Goal: Transaction & Acquisition: Purchase product/service

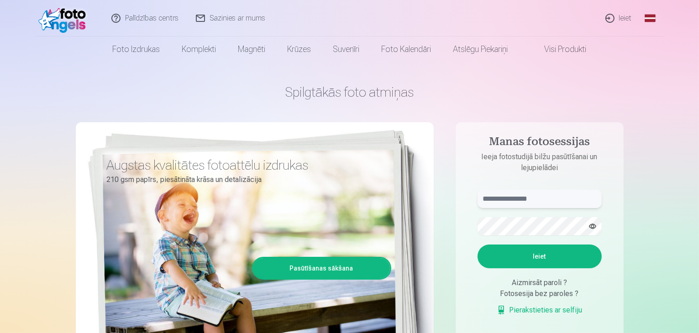
click at [548, 203] on input "text" at bounding box center [539, 199] width 124 height 18
type input "**********"
click at [589, 228] on button "button" at bounding box center [592, 226] width 17 height 17
click at [546, 252] on button "Ieiet" at bounding box center [539, 257] width 124 height 24
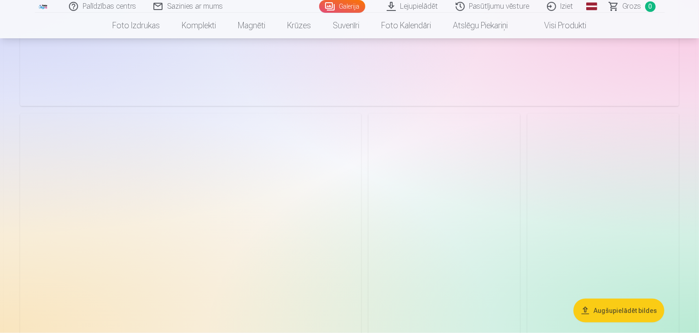
scroll to position [1461, 0]
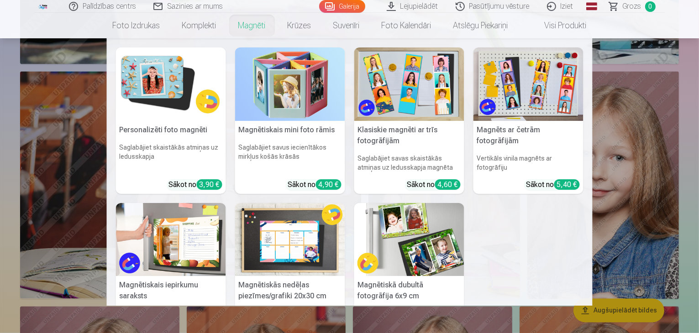
click at [260, 22] on link "Magnēti" at bounding box center [251, 26] width 49 height 26
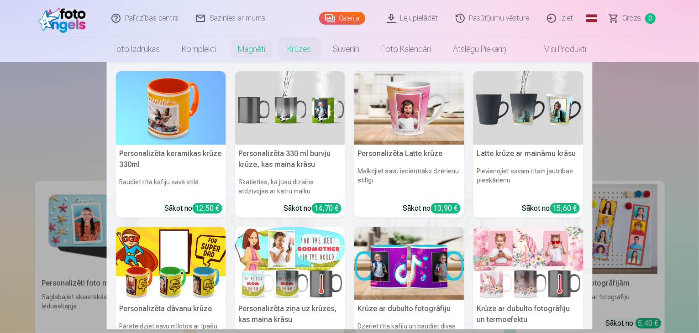
click at [61, 101] on nav "Personalizēta keramikas krūze 330ml Baudiet rīta kafiju savā stilā Sākot no 12,…" at bounding box center [349, 195] width 699 height 267
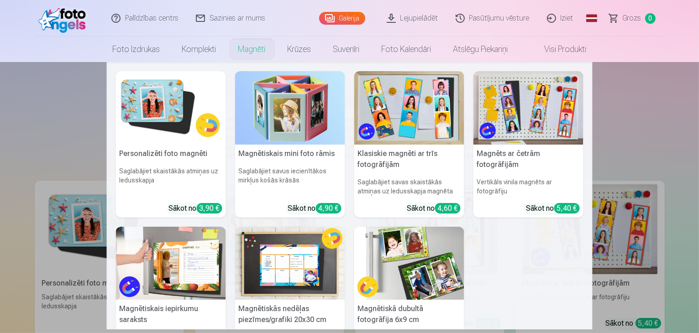
click at [249, 50] on link "Magnēti" at bounding box center [251, 50] width 49 height 26
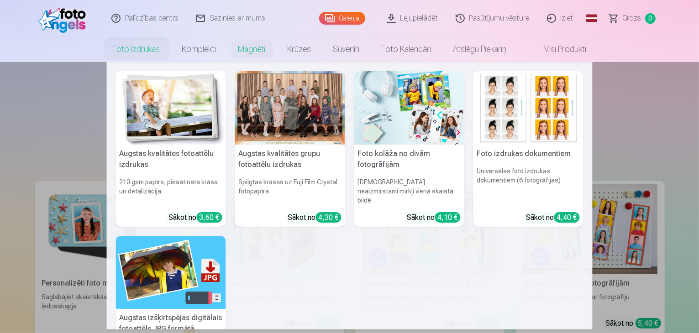
click at [135, 48] on link "Foto izdrukas" at bounding box center [136, 50] width 69 height 26
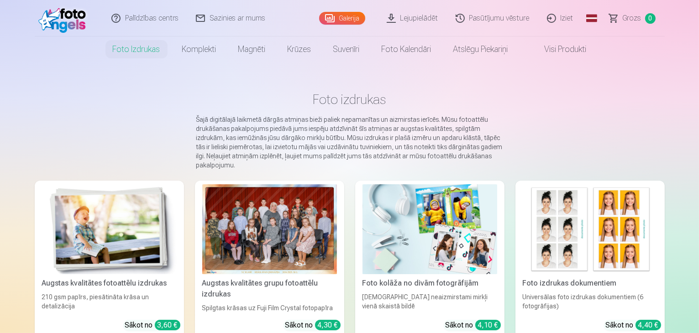
click at [274, 232] on div at bounding box center [269, 229] width 135 height 90
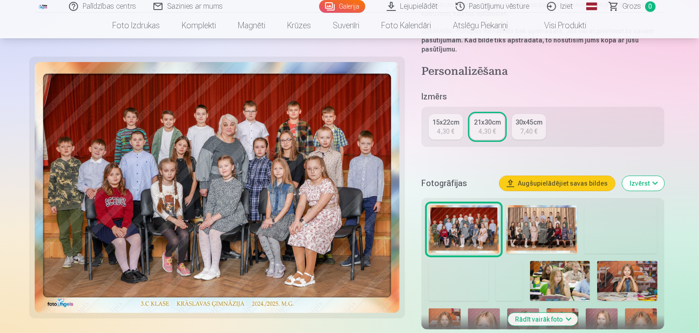
scroll to position [183, 0]
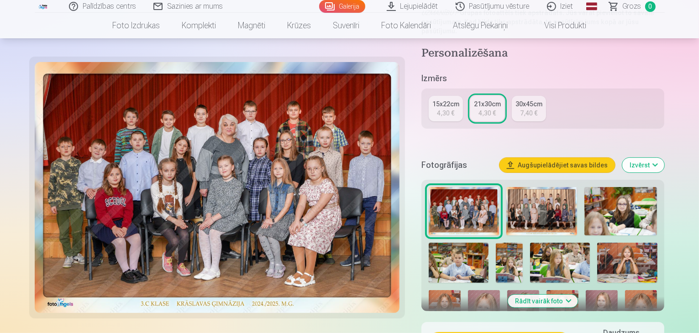
click at [530, 243] on img at bounding box center [560, 263] width 60 height 40
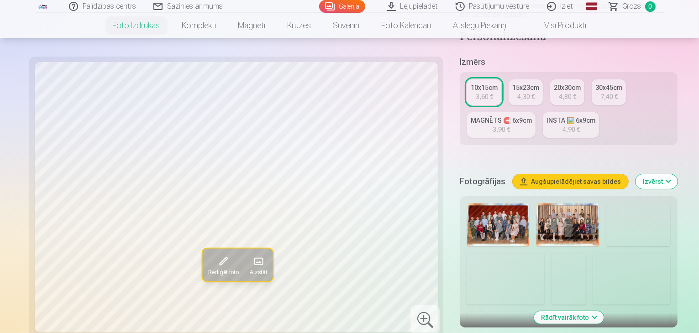
scroll to position [183, 0]
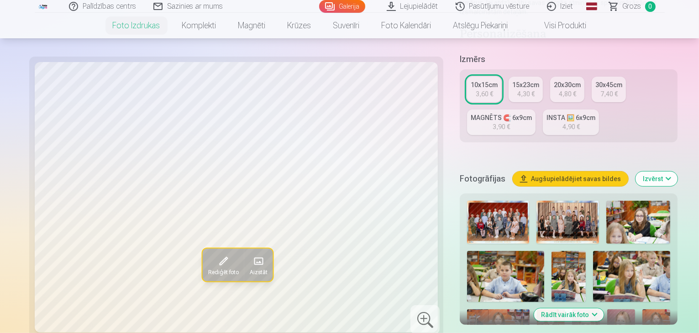
click at [593, 251] on img at bounding box center [631, 277] width 77 height 52
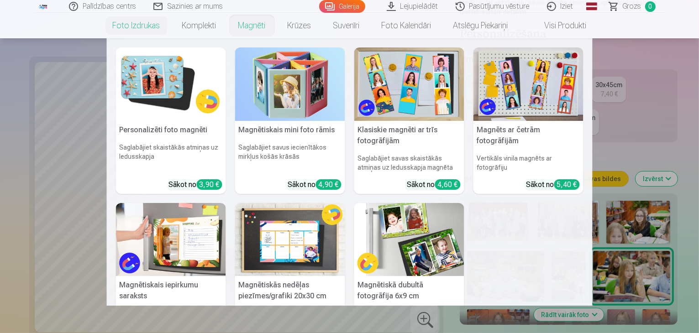
click at [247, 22] on link "Magnēti" at bounding box center [251, 26] width 49 height 26
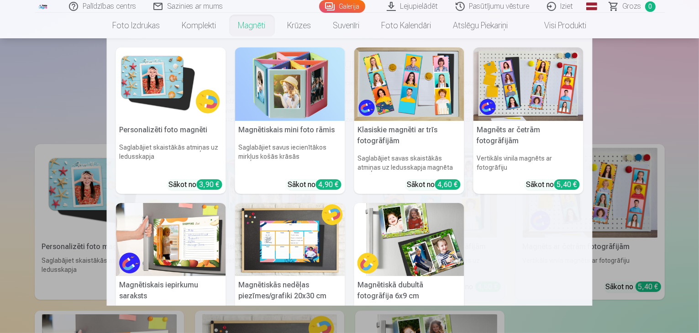
scroll to position [55, 0]
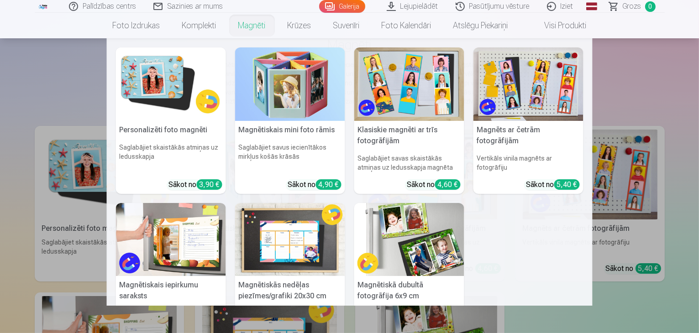
click at [659, 94] on nav "Personalizēti foto magnēti Saglabājiet skaistākās atmiņas uz ledusskapja Sākot …" at bounding box center [349, 171] width 699 height 267
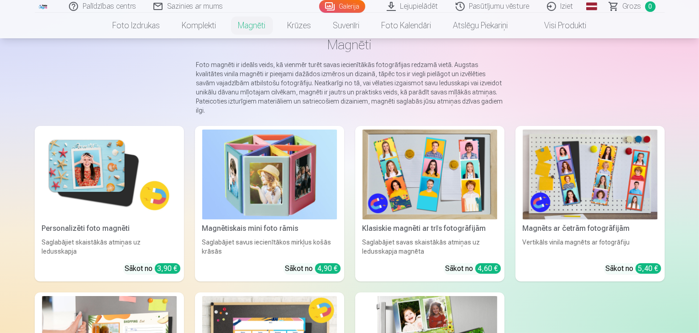
scroll to position [37, 0]
click at [593, 67] on main "Magnēti Foto magnēti ir ideāls veids, kā vienmēr turēt savas iecienītākās fotog…" at bounding box center [350, 244] width 630 height 475
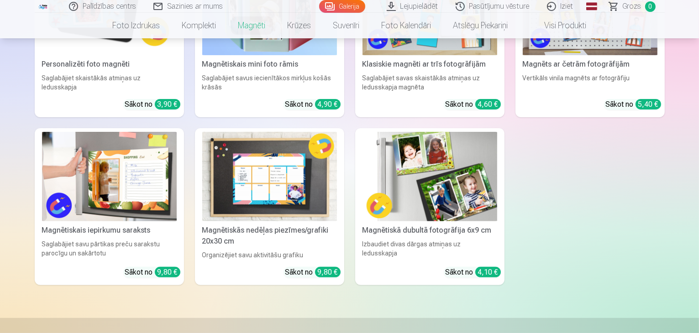
scroll to position [237, 0]
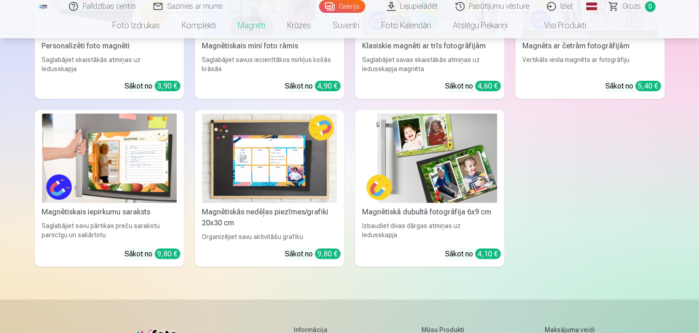
click at [482, 158] on img at bounding box center [429, 159] width 135 height 90
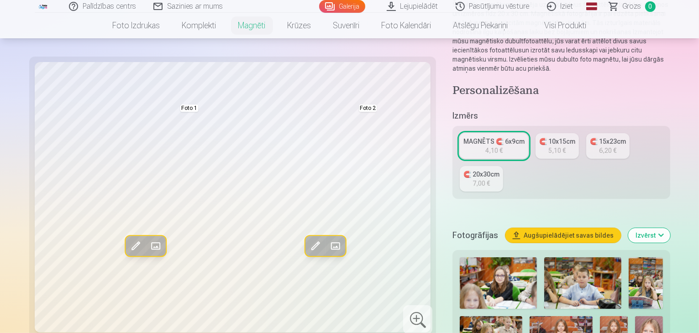
scroll to position [128, 0]
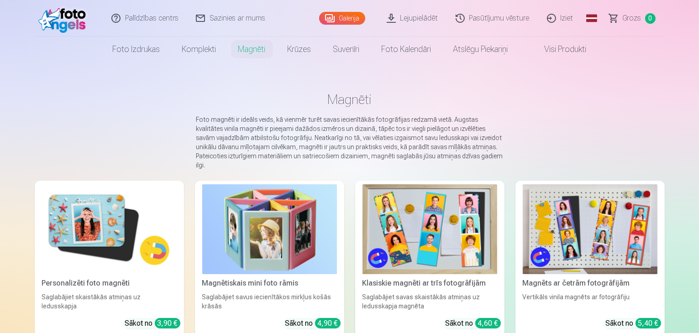
click at [81, 232] on img at bounding box center [109, 229] width 135 height 90
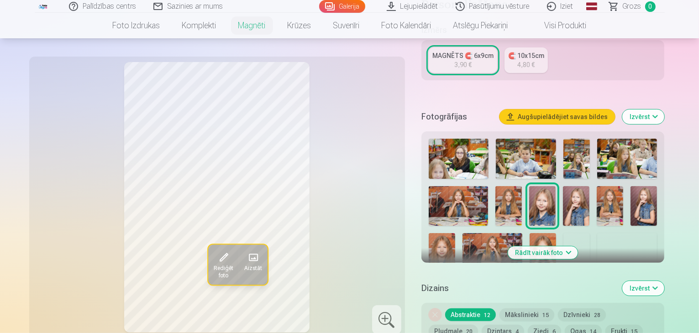
scroll to position [201, 0]
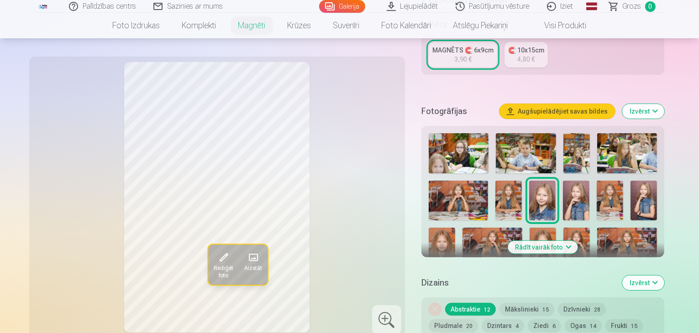
click at [600, 277] on h5 "Dizains" at bounding box center [518, 283] width 194 height 13
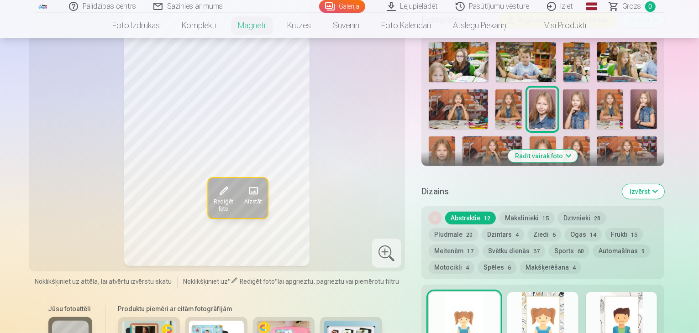
scroll to position [274, 0]
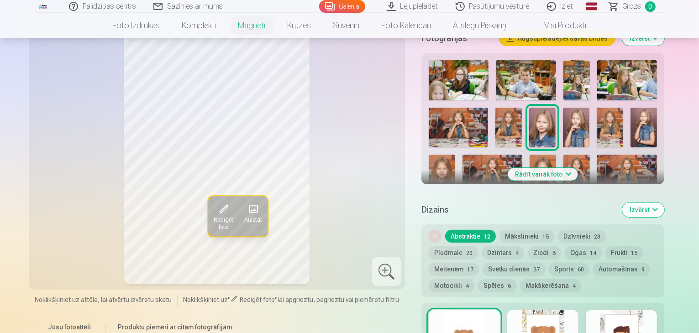
click at [534, 230] on button "Mākslinieki 15" at bounding box center [526, 236] width 55 height 13
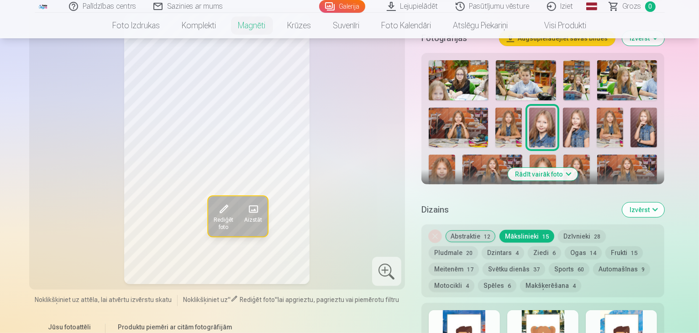
click at [588, 230] on button "Dzīvnieki 28" at bounding box center [582, 236] width 48 height 13
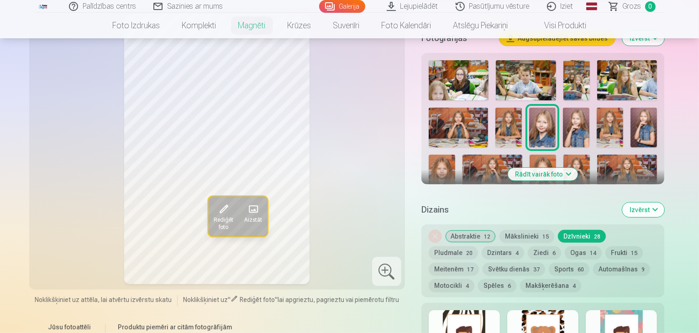
click at [478, 230] on button "Abstraktie 12" at bounding box center [470, 236] width 51 height 13
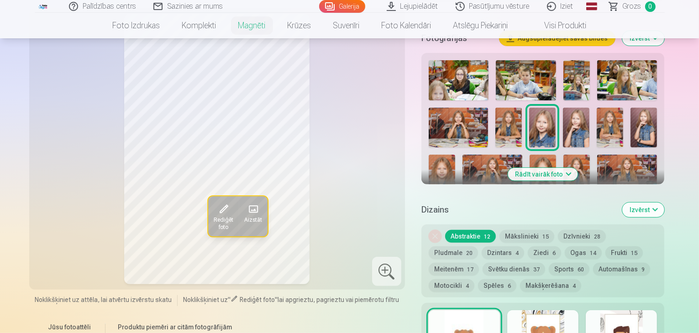
click at [515, 204] on h5 "Dizains" at bounding box center [518, 210] width 194 height 13
click at [547, 231] on button "Mākslinieki 15" at bounding box center [526, 236] width 55 height 13
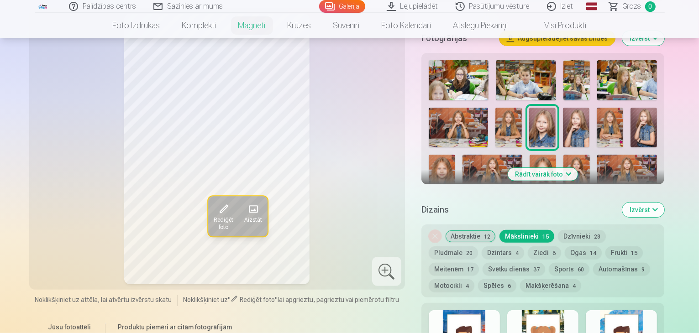
click at [479, 263] on button "Meitenēm 17" at bounding box center [454, 269] width 50 height 13
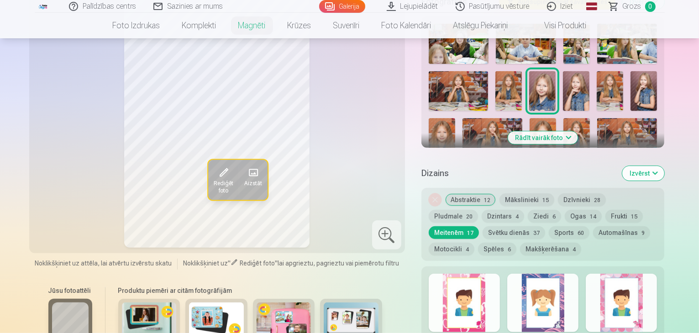
scroll to position [329, 0]
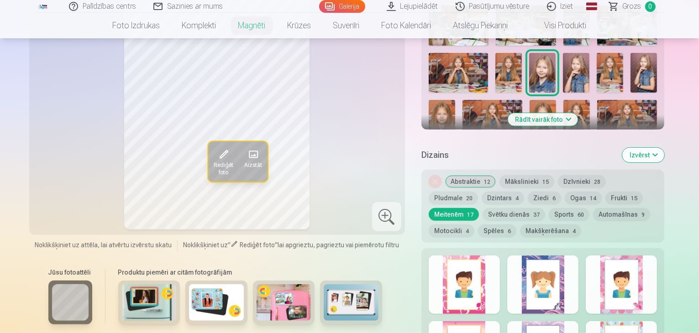
click at [578, 293] on div at bounding box center [542, 285] width 71 height 58
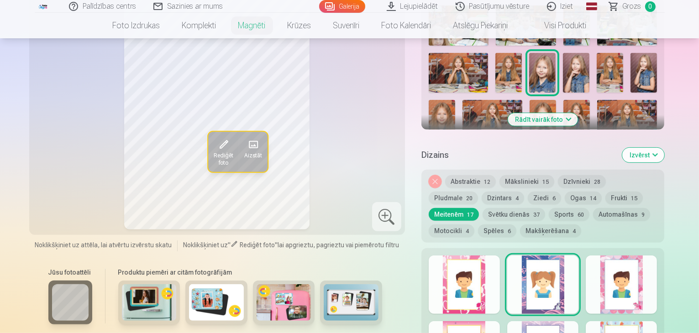
click at [559, 285] on div at bounding box center [542, 285] width 71 height 58
click at [584, 175] on button "Dzīvnieki 28" at bounding box center [582, 181] width 48 height 13
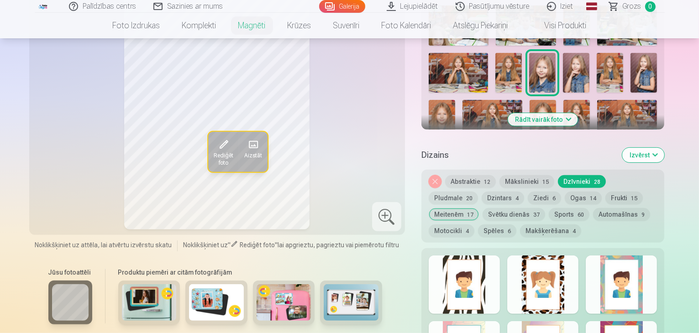
scroll to position [347, 0]
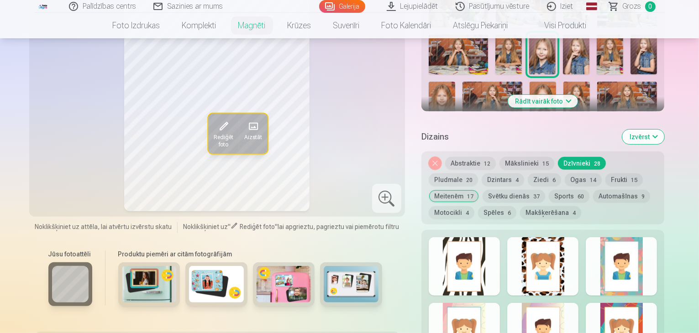
click at [576, 270] on div at bounding box center [542, 266] width 71 height 58
click at [484, 303] on div at bounding box center [464, 332] width 71 height 58
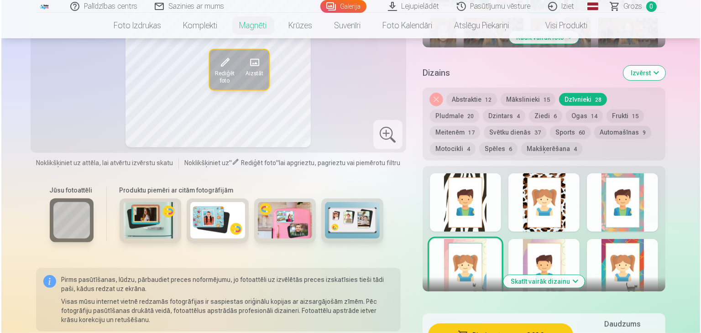
scroll to position [475, 0]
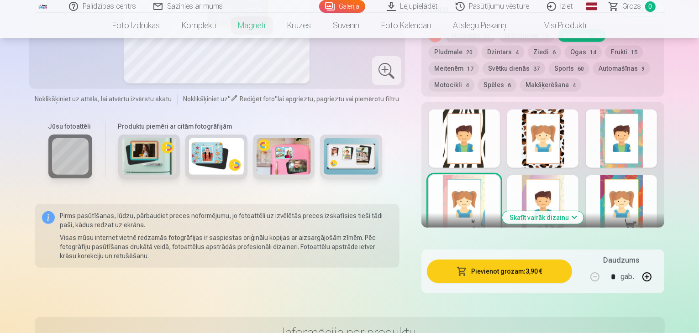
click at [528, 266] on button "Pievienot grozam : 3,90 €" at bounding box center [500, 272] width 146 height 24
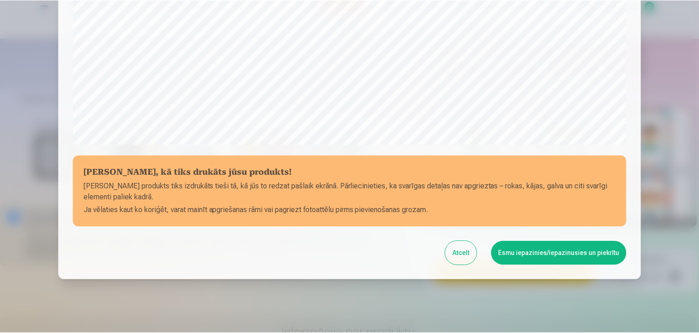
scroll to position [324, 0]
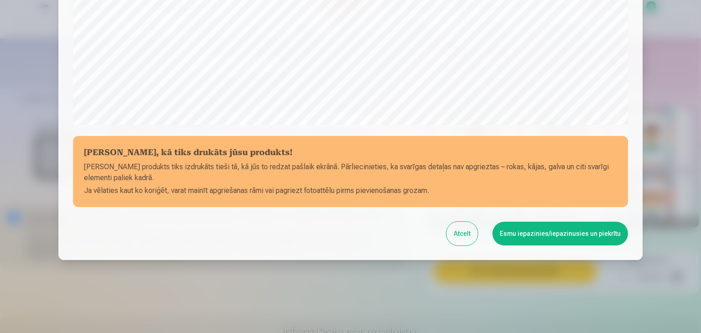
click at [519, 241] on button "Esmu iepazinies/iepazinusies un piekrītu" at bounding box center [560, 234] width 136 height 24
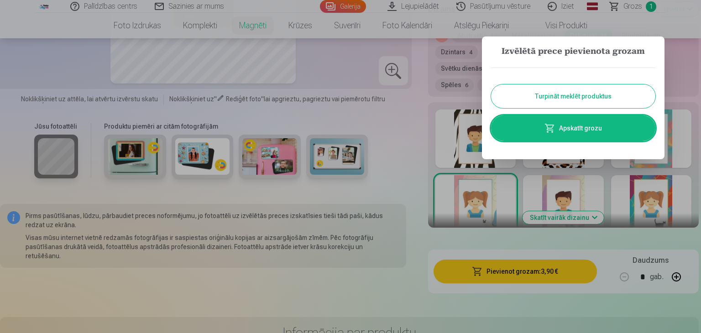
click at [542, 90] on button "Turpināt meklēt produktus" at bounding box center [573, 96] width 164 height 24
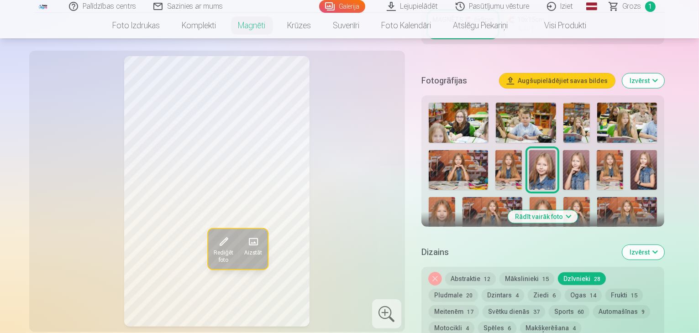
scroll to position [201, 0]
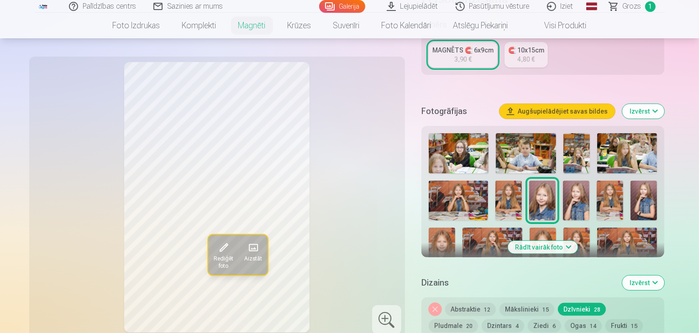
click at [560, 241] on button "Rādīt vairāk foto" at bounding box center [543, 247] width 70 height 13
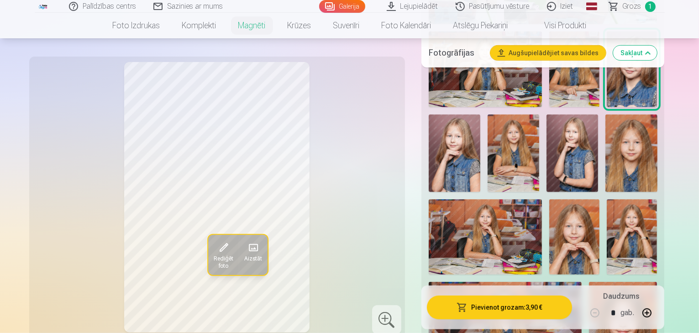
scroll to position [511, 0]
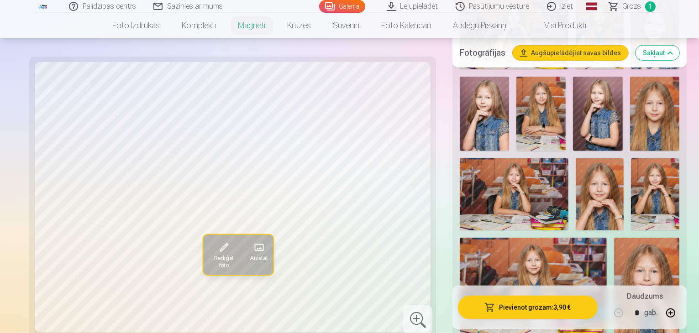
scroll to position [548, 0]
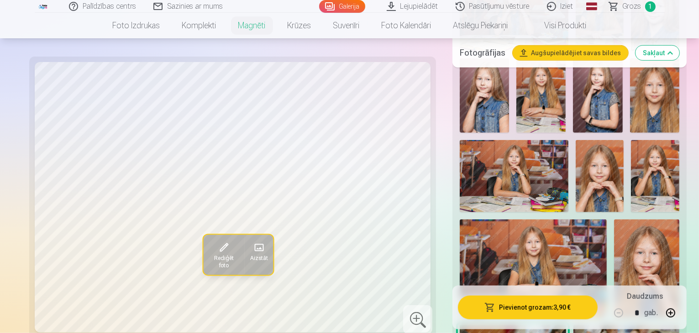
click at [681, 299] on div "Daudzums * gab." at bounding box center [644, 307] width 73 height 33
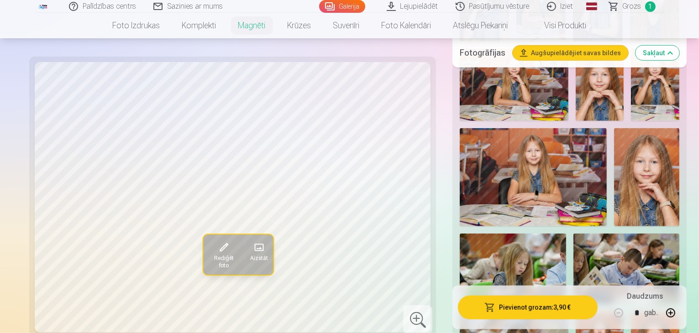
scroll to position [712, 0]
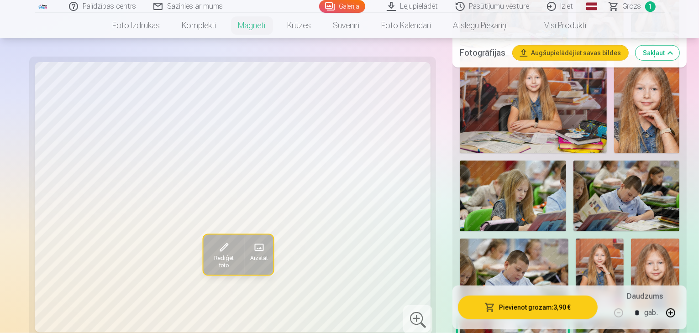
click at [24, 26] on nav "Foto izdrukas Augstas kvalitātes fotoattēlu izdrukas 210 gsm papīrs, piesātināt…" at bounding box center [349, 26] width 699 height 26
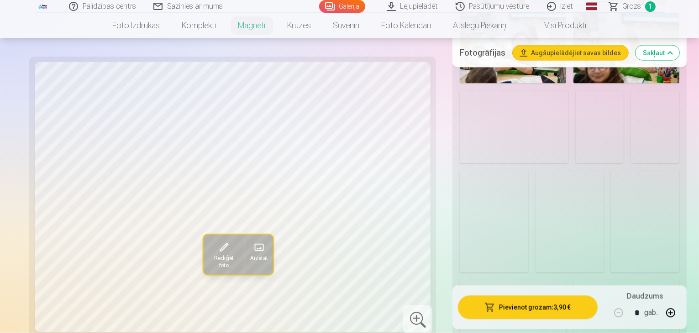
scroll to position [1424, 0]
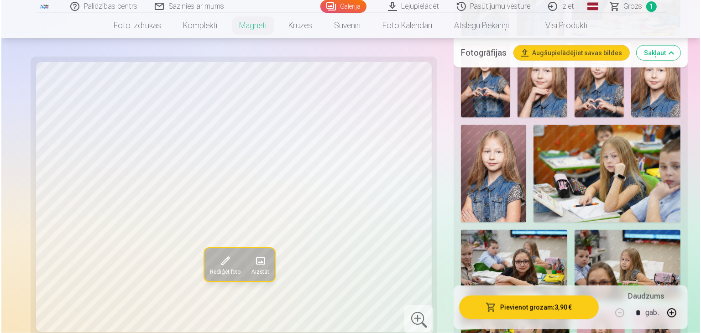
scroll to position [1209, 0]
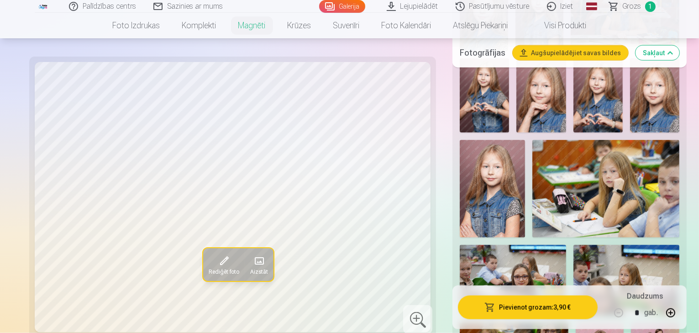
click at [540, 313] on button "Pievienot grozam : 3,90 €" at bounding box center [528, 308] width 140 height 24
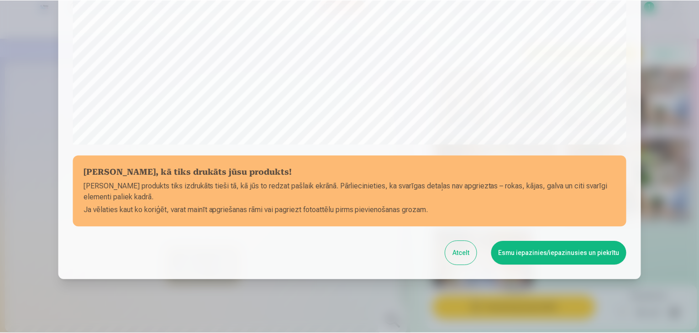
scroll to position [324, 0]
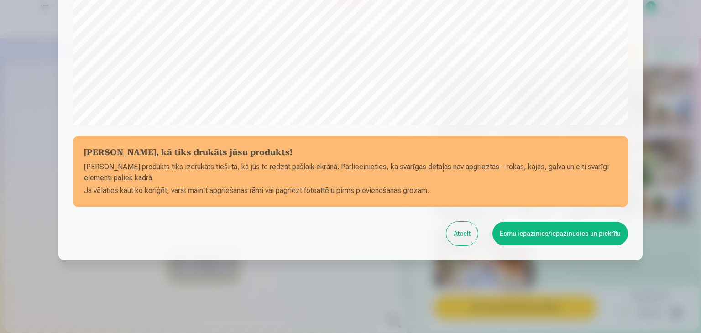
click at [561, 237] on button "Esmu iepazinies/iepazinusies un piekrītu" at bounding box center [560, 234] width 136 height 24
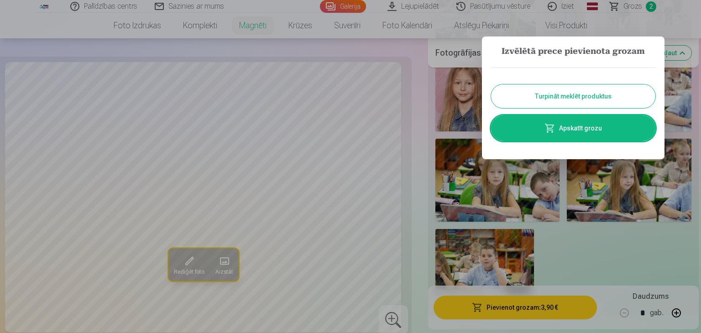
click at [539, 97] on button "Turpināt meklēt produktus" at bounding box center [573, 96] width 164 height 24
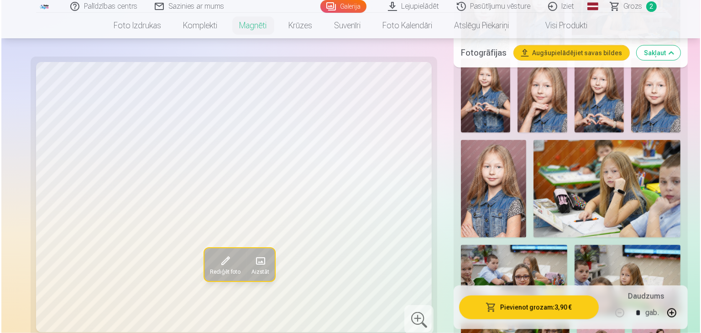
scroll to position [1191, 0]
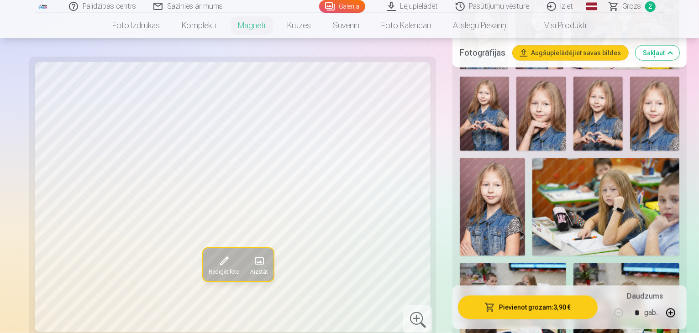
click at [529, 313] on button "Pievienot grozam : 3,90 €" at bounding box center [528, 308] width 140 height 24
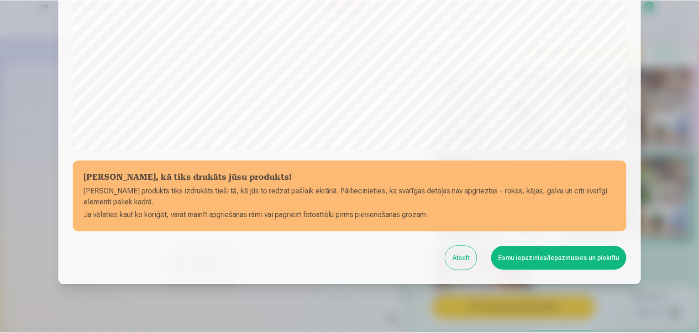
scroll to position [324, 0]
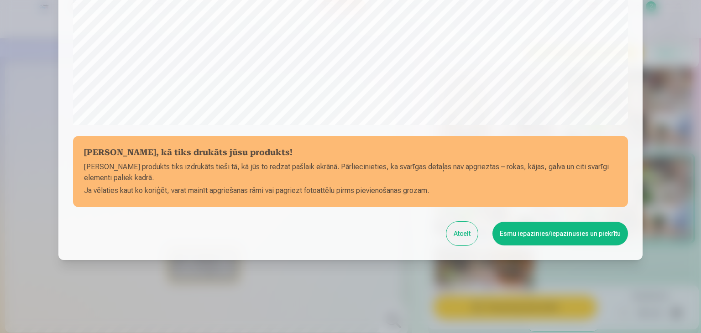
click at [561, 243] on button "Esmu iepazinies/iepazinusies un piekrītu" at bounding box center [560, 234] width 136 height 24
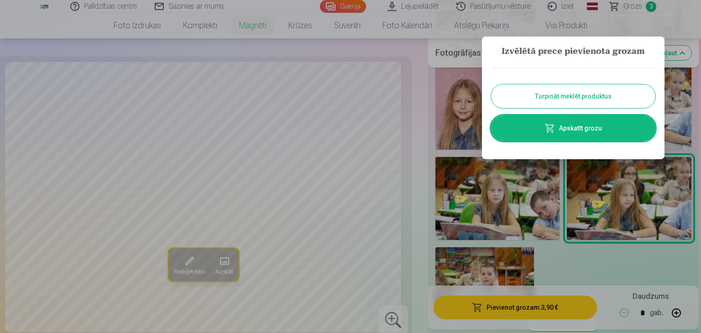
click at [573, 99] on button "Turpināt meklēt produktus" at bounding box center [573, 96] width 164 height 24
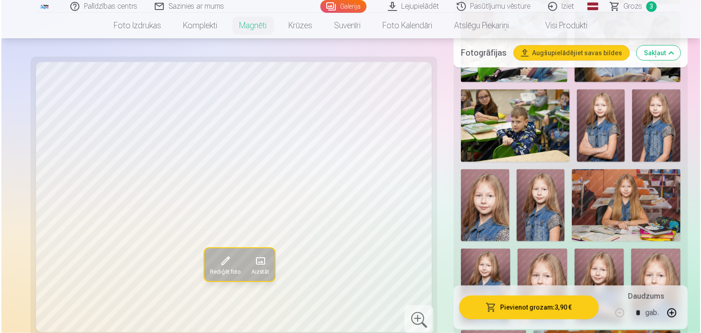
scroll to position [1008, 0]
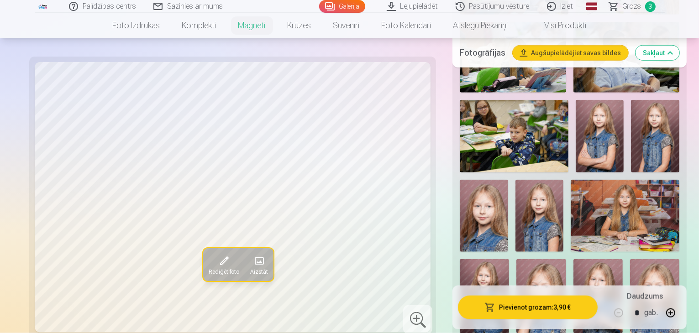
click at [504, 307] on button "Pievienot grozam : 3,90 €" at bounding box center [528, 308] width 140 height 24
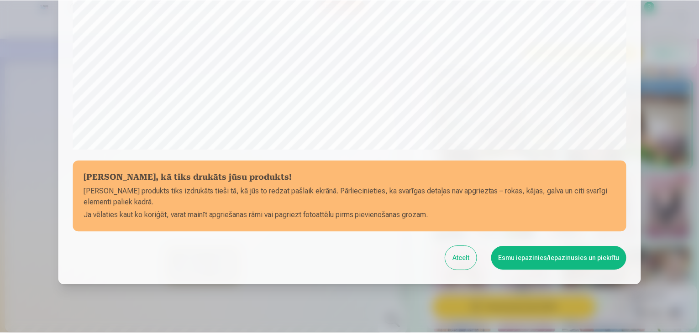
scroll to position [324, 0]
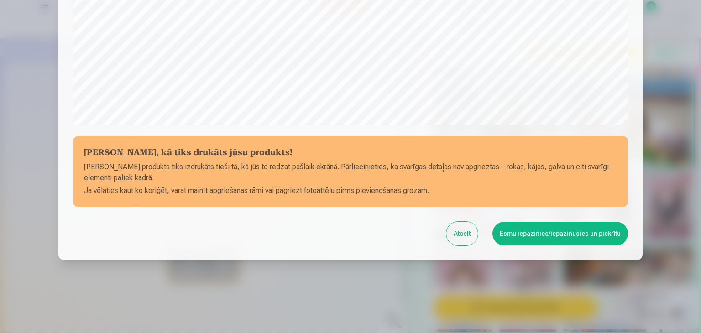
click at [528, 232] on button "Esmu iepazinies/iepazinusies un piekrītu" at bounding box center [560, 234] width 136 height 24
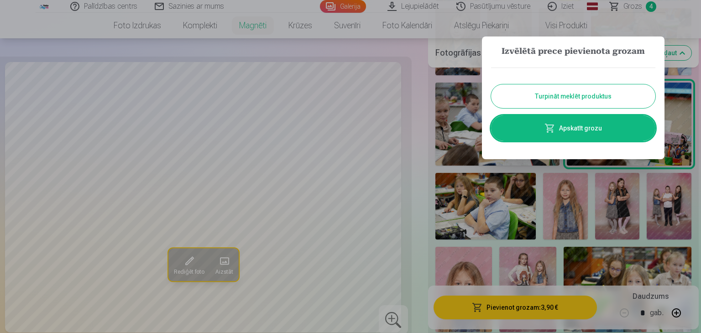
click at [582, 98] on button "Turpināt meklēt produktus" at bounding box center [573, 96] width 164 height 24
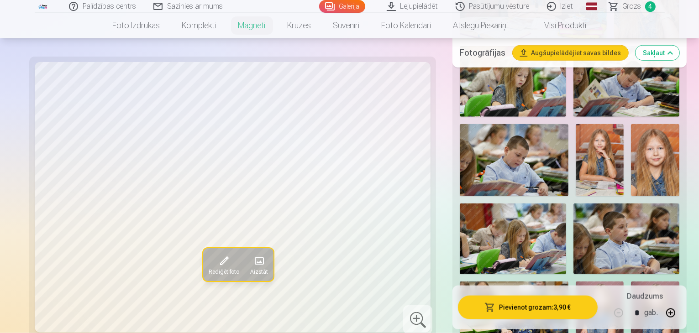
scroll to position [826, 0]
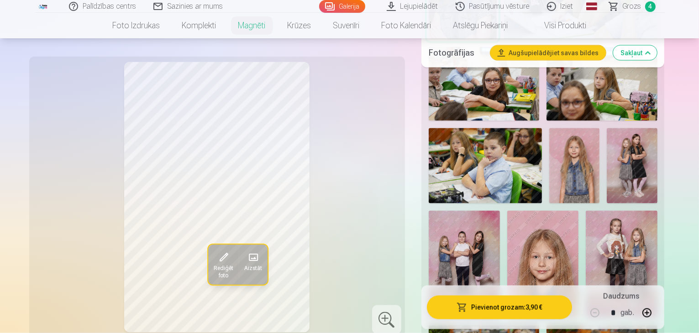
scroll to position [1465, 0]
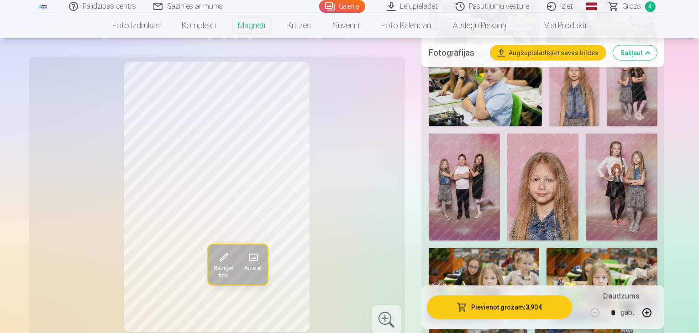
scroll to position [1538, 0]
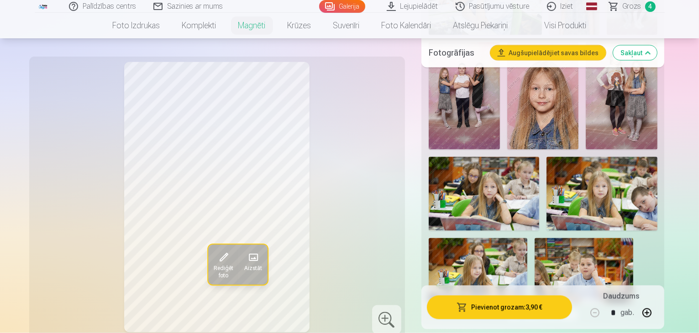
scroll to position [1629, 0]
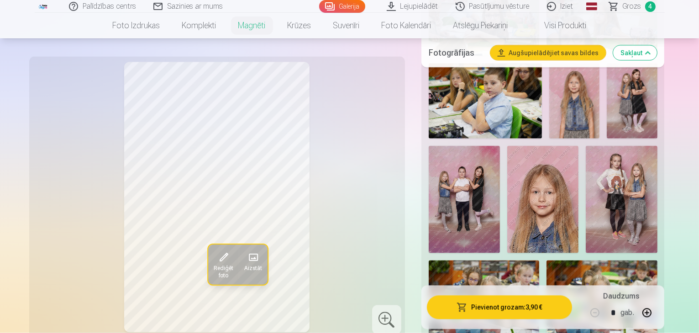
scroll to position [1501, 0]
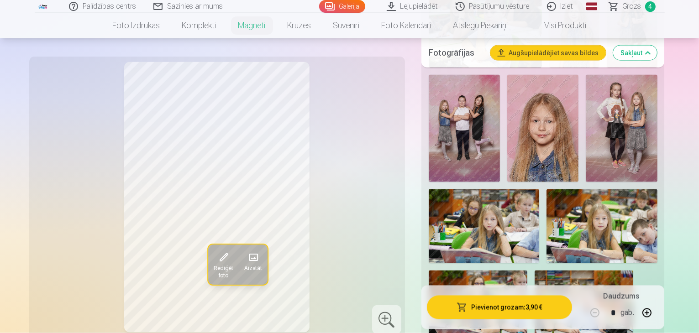
scroll to position [1593, 0]
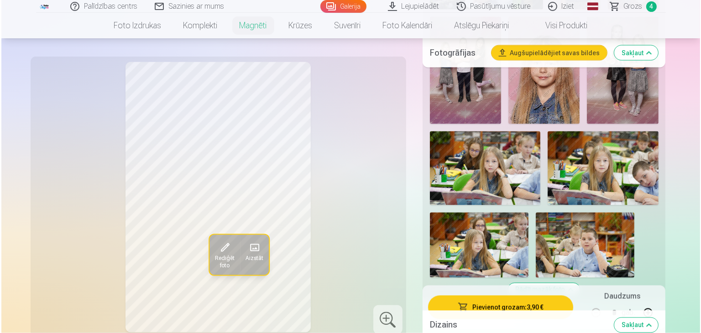
scroll to position [1647, 0]
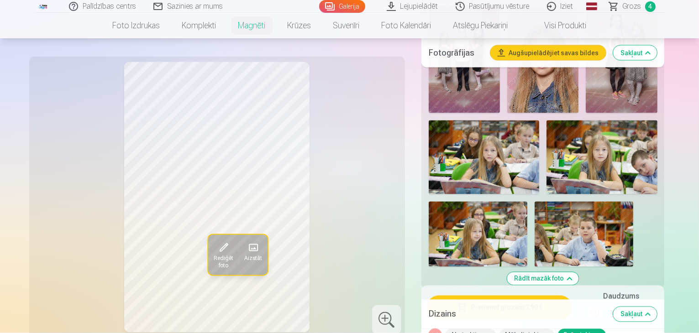
click at [504, 302] on button "Pievienot grozam : 3,90 €" at bounding box center [500, 308] width 146 height 24
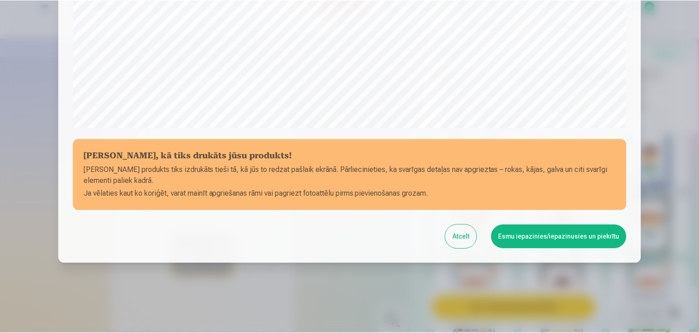
scroll to position [324, 0]
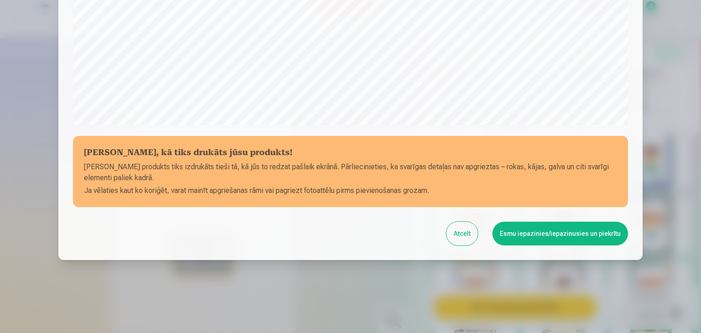
click at [570, 228] on button "Esmu iepazinies/iepazinusies un piekrītu" at bounding box center [560, 234] width 136 height 24
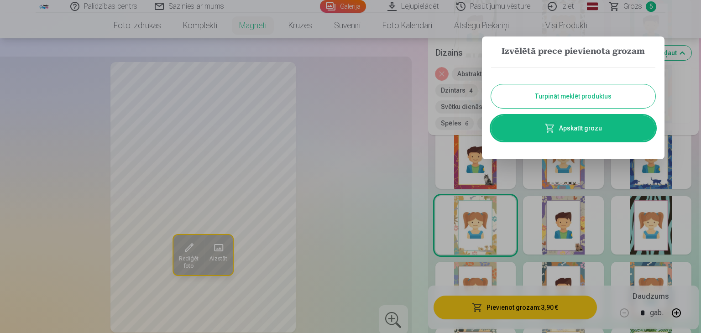
click at [544, 95] on button "Turpināt meklēt produktus" at bounding box center [573, 96] width 164 height 24
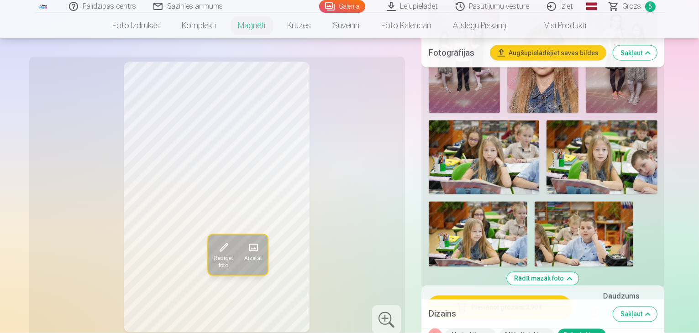
click at [441, 329] on button "Noņemiet dizainu" at bounding box center [435, 335] width 13 height 13
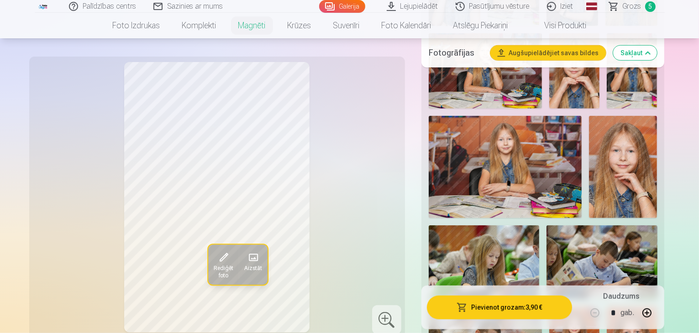
scroll to position [641, 0]
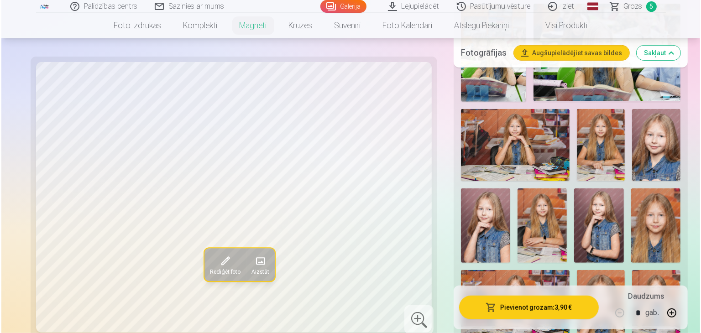
scroll to position [403, 0]
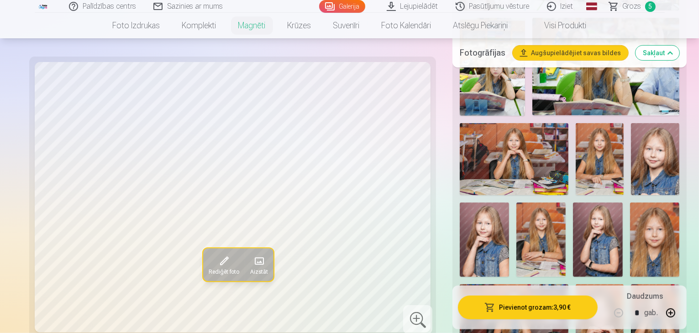
click at [559, 203] on img at bounding box center [540, 240] width 49 height 74
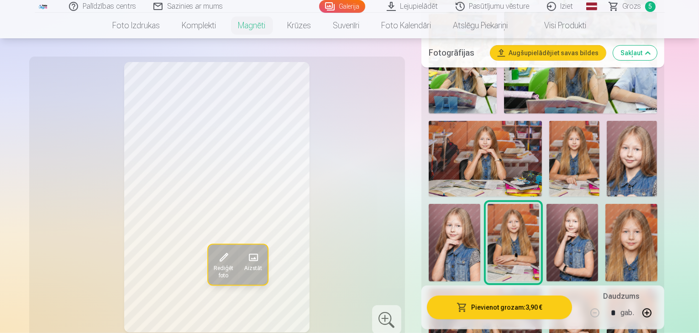
click at [465, 301] on button "Pievienot grozam : 3,90 €" at bounding box center [500, 308] width 146 height 24
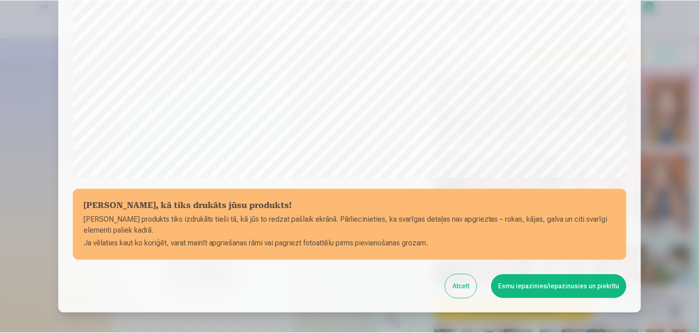
scroll to position [324, 0]
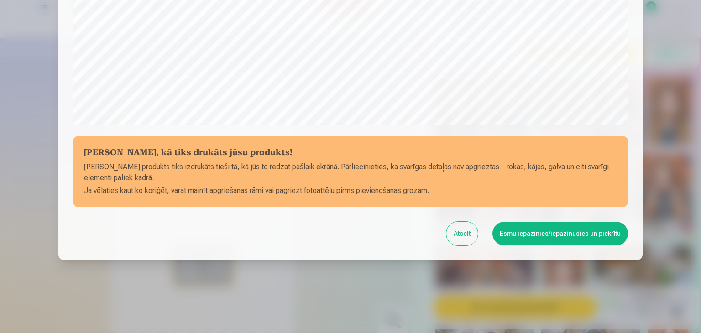
click at [464, 233] on button "Atcelt" at bounding box center [461, 234] width 31 height 24
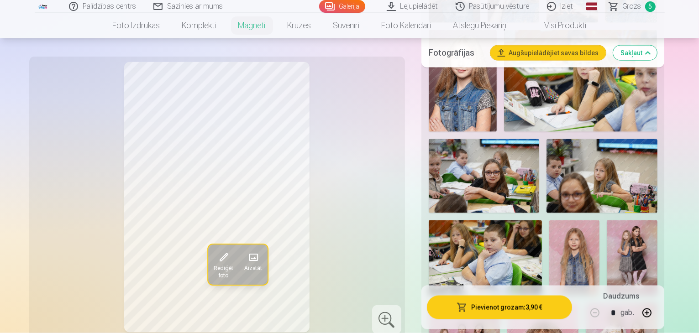
scroll to position [1389, 0]
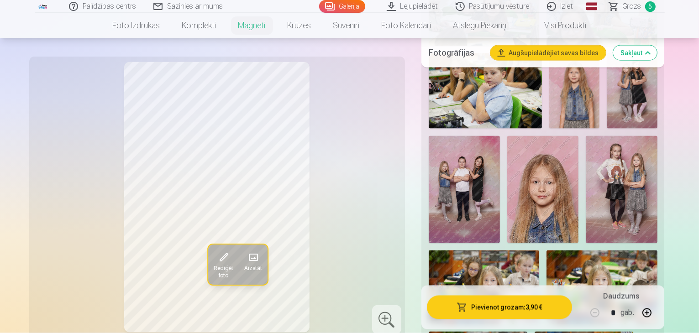
scroll to position [1535, 0]
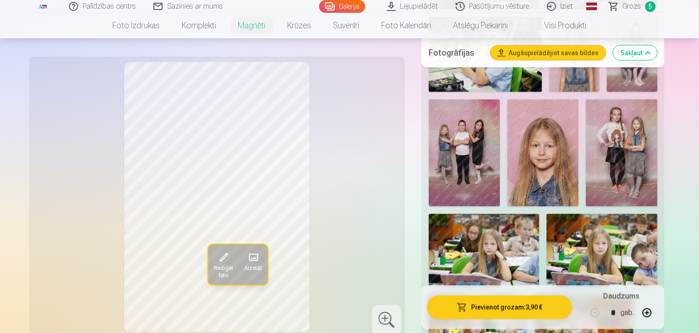
scroll to position [1590, 0]
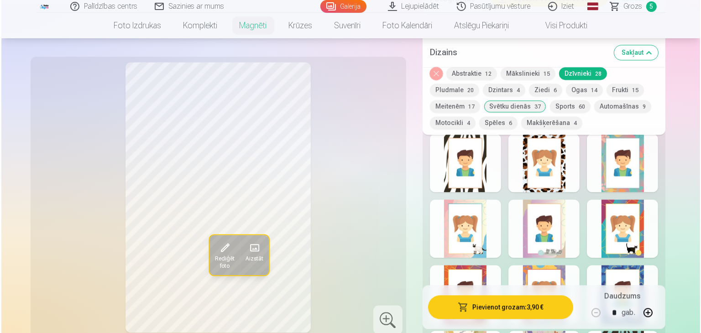
scroll to position [1937, 0]
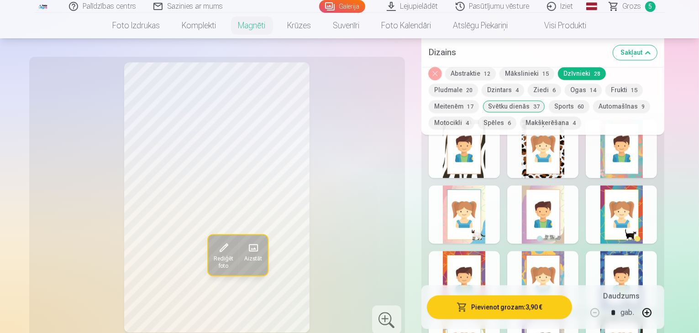
click at [539, 309] on button "Pievienot grozam : 3,90 €" at bounding box center [500, 308] width 146 height 24
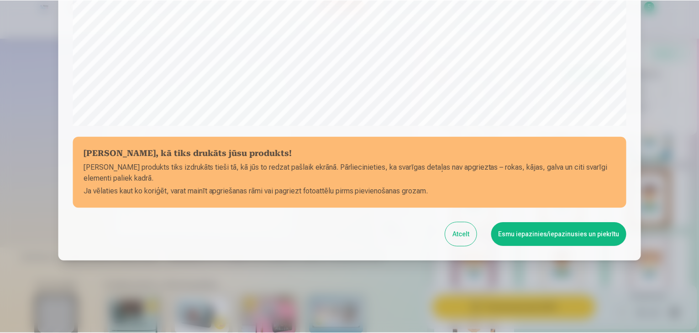
scroll to position [324, 0]
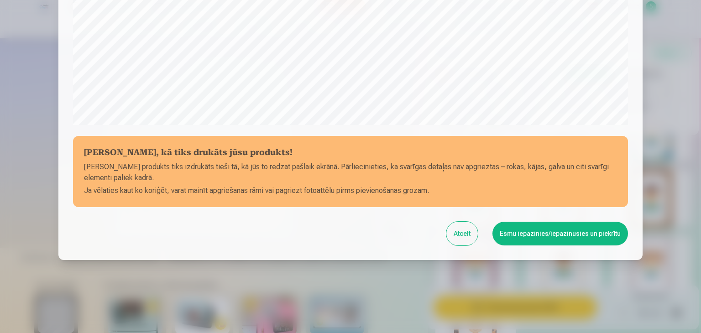
click at [523, 231] on button "Esmu iepazinies/iepazinusies un piekrītu" at bounding box center [560, 234] width 136 height 24
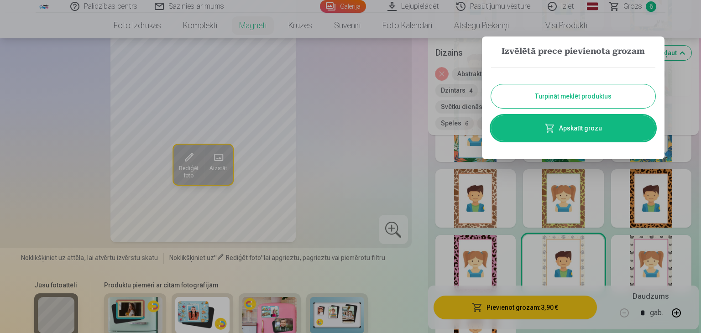
click at [595, 95] on button "Turpināt meklēt produktus" at bounding box center [573, 96] width 164 height 24
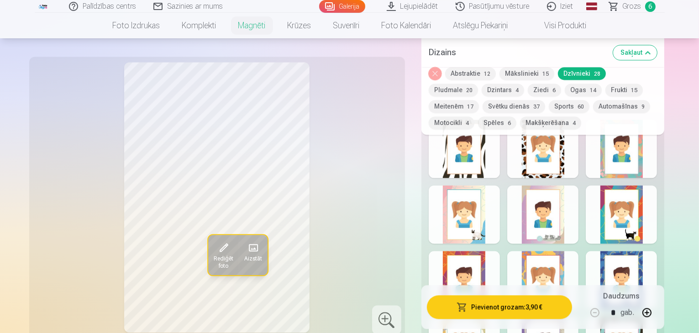
click at [441, 73] on button "Noņemiet dizainu" at bounding box center [435, 74] width 13 height 13
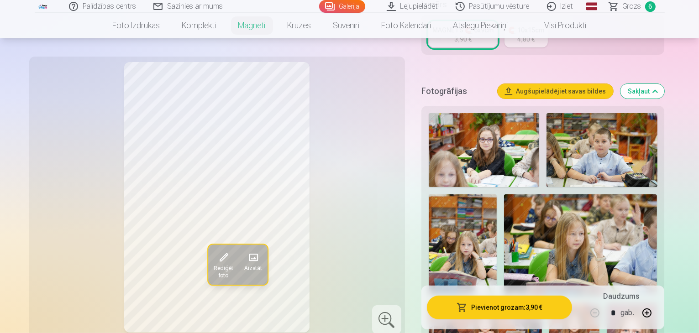
scroll to position [239, 0]
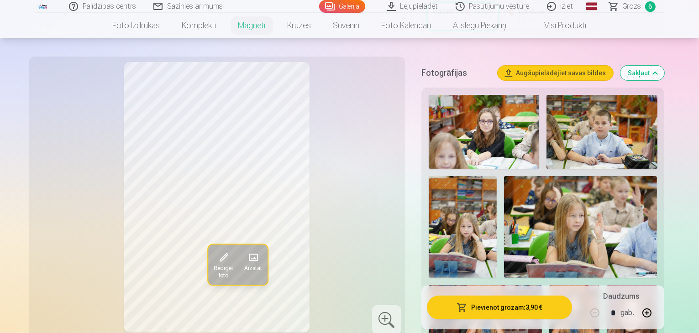
click at [497, 176] on img at bounding box center [463, 227] width 68 height 102
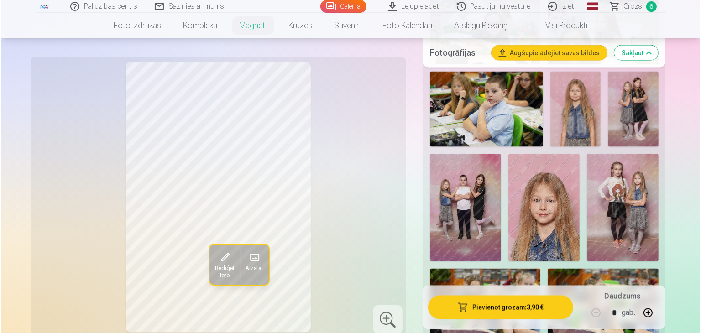
scroll to position [1517, 0]
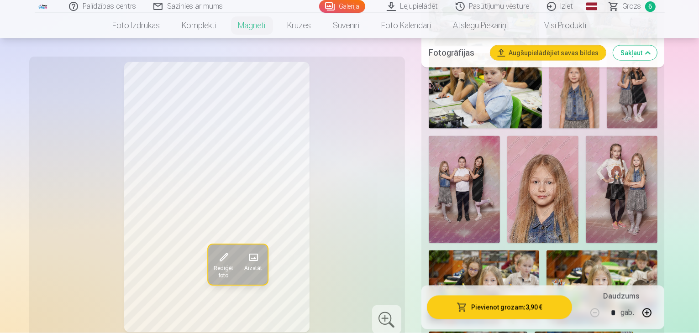
click at [508, 307] on button "Pievienot grozam : 3,90 €" at bounding box center [500, 308] width 146 height 24
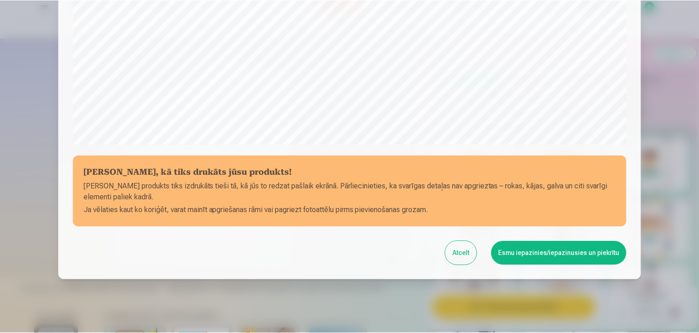
scroll to position [324, 0]
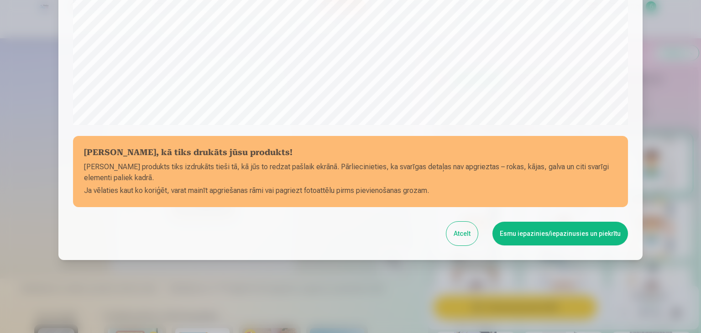
click at [551, 235] on button "Esmu iepazinies/iepazinusies un piekrītu" at bounding box center [560, 234] width 136 height 24
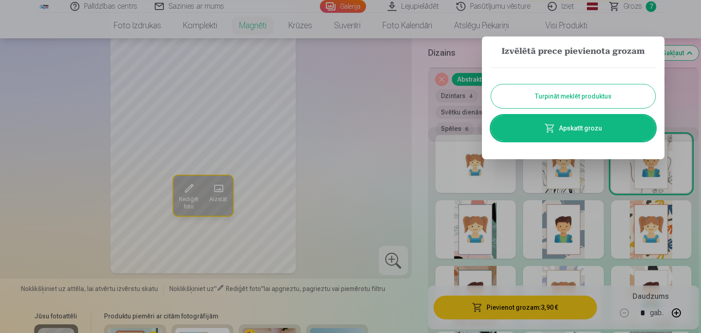
click at [537, 103] on button "Turpināt meklēt produktus" at bounding box center [573, 96] width 164 height 24
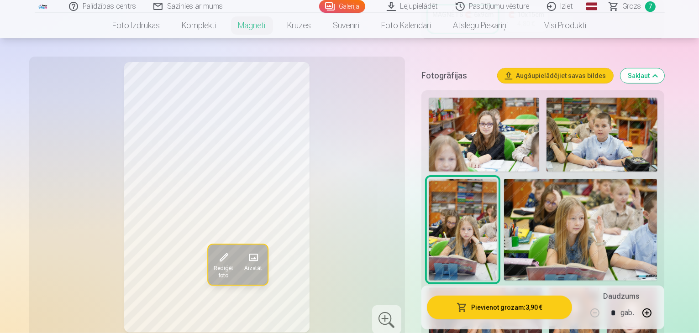
scroll to position [237, 0]
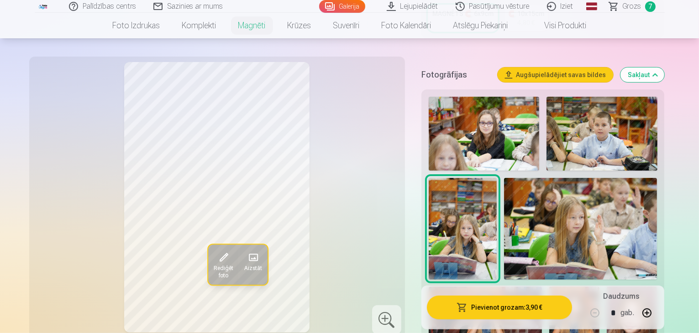
click at [504, 198] on img at bounding box center [580, 229] width 153 height 102
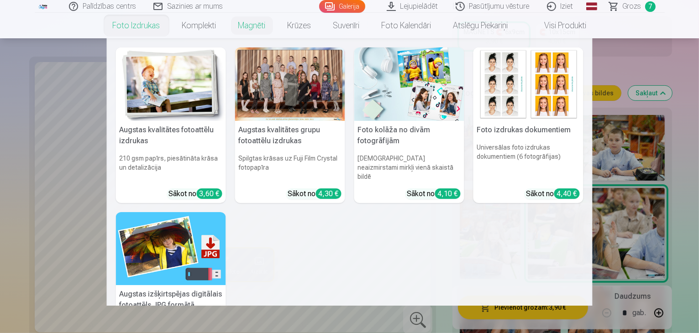
click at [140, 89] on img at bounding box center [171, 83] width 110 height 73
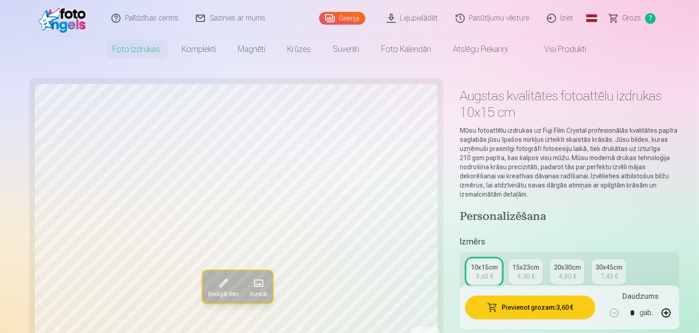
scroll to position [73, 0]
drag, startPoint x: 482, startPoint y: 243, endPoint x: 454, endPoint y: 268, distance: 37.5
click at [546, 296] on div "INSTA 🖼️ 6x9cm" at bounding box center [570, 300] width 49 height 9
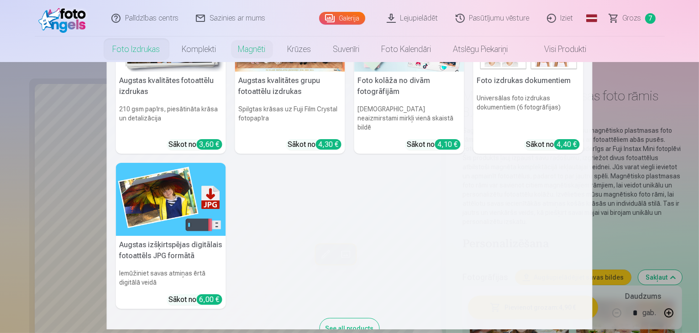
click at [370, 289] on div "Augstas kvalitātes fotoattēlu izdrukas 210 gsm papīrs, piesātināta krāsa un det…" at bounding box center [349, 173] width 467 height 350
click at [283, 114] on h6 "Spilgtas krāsas uz Fuji Film Crystal fotopapīra" at bounding box center [290, 118] width 110 height 35
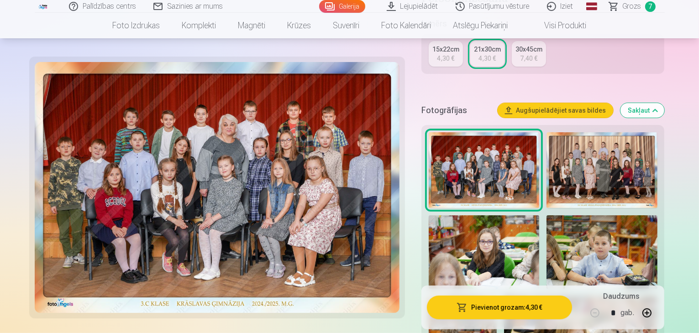
scroll to position [256, 0]
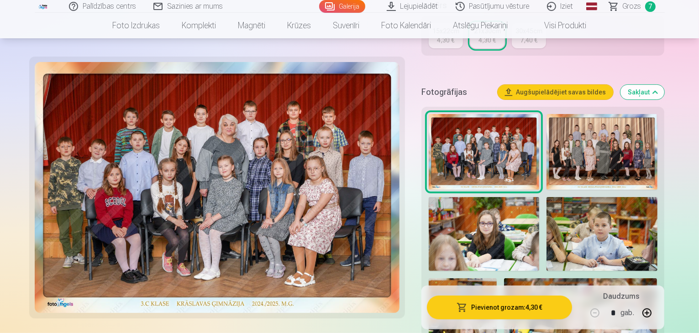
click at [619, 140] on img at bounding box center [601, 152] width 110 height 76
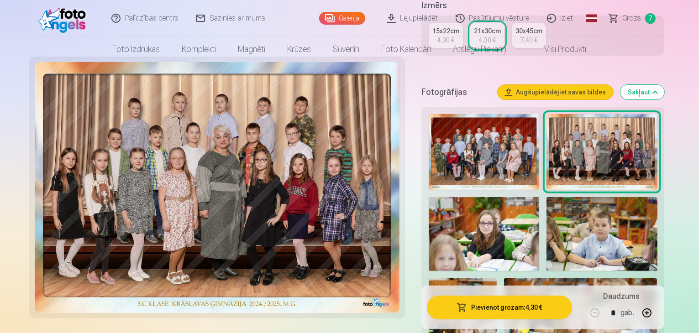
scroll to position [0, 0]
